Goal: Navigation & Orientation: Go to known website

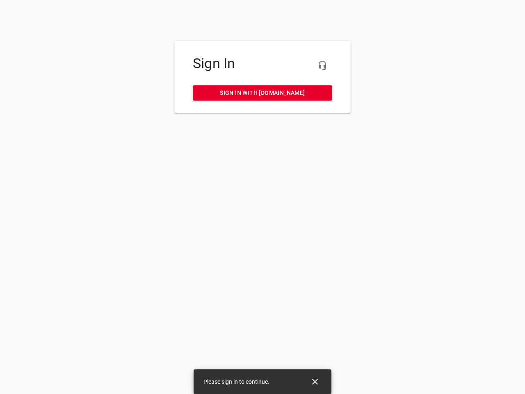
click at [322, 65] on icon "button" at bounding box center [322, 65] width 10 height 10
click at [315, 381] on icon "Close" at bounding box center [315, 382] width 6 height 6
